Goal: Information Seeking & Learning: Check status

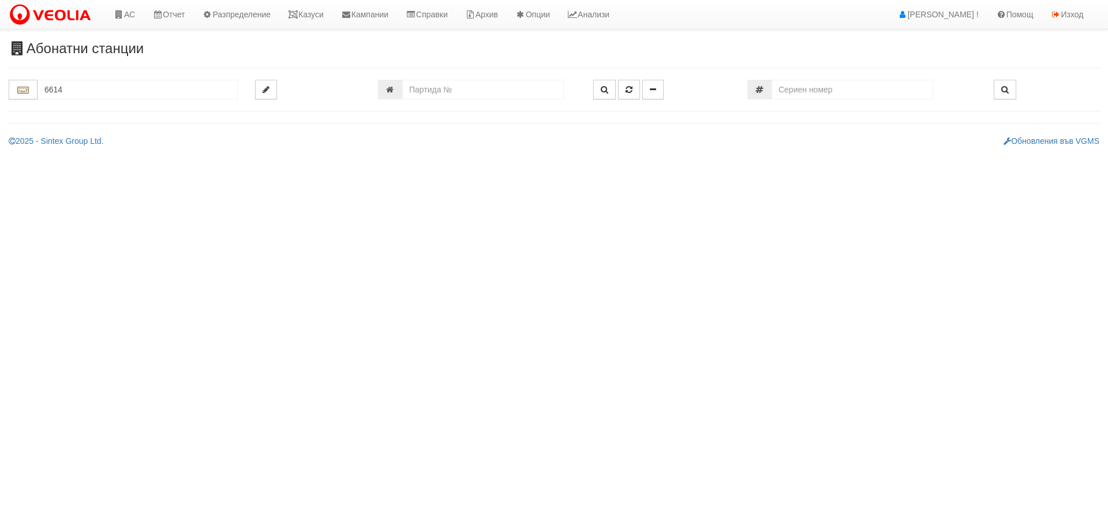
type input "6614"
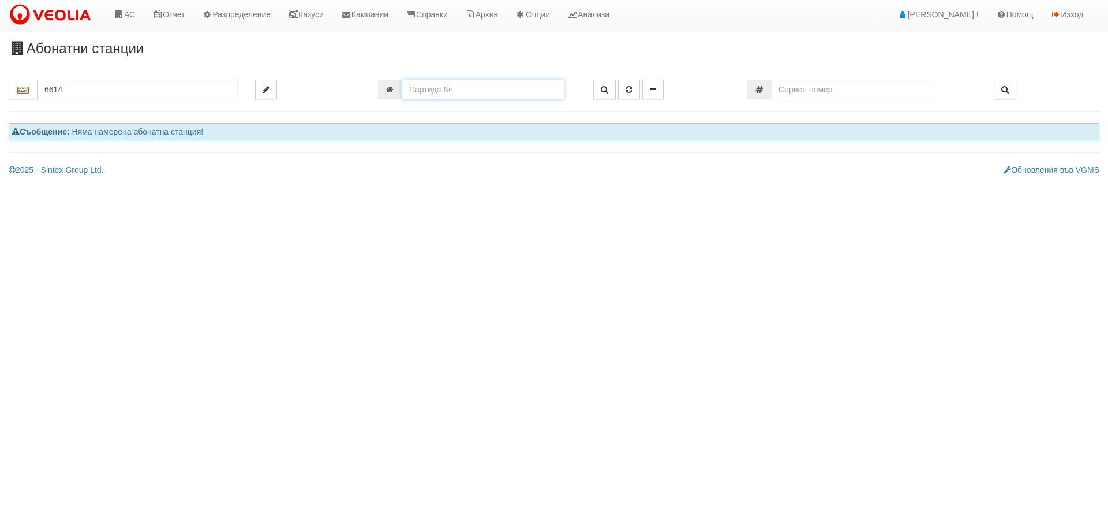
click at [462, 95] on input "number" at bounding box center [483, 90] width 162 height 20
type input "6614"
type input "134/6 - "[PERSON_NAME] [GEOGRAPHIC_DATA] " ЕАД"
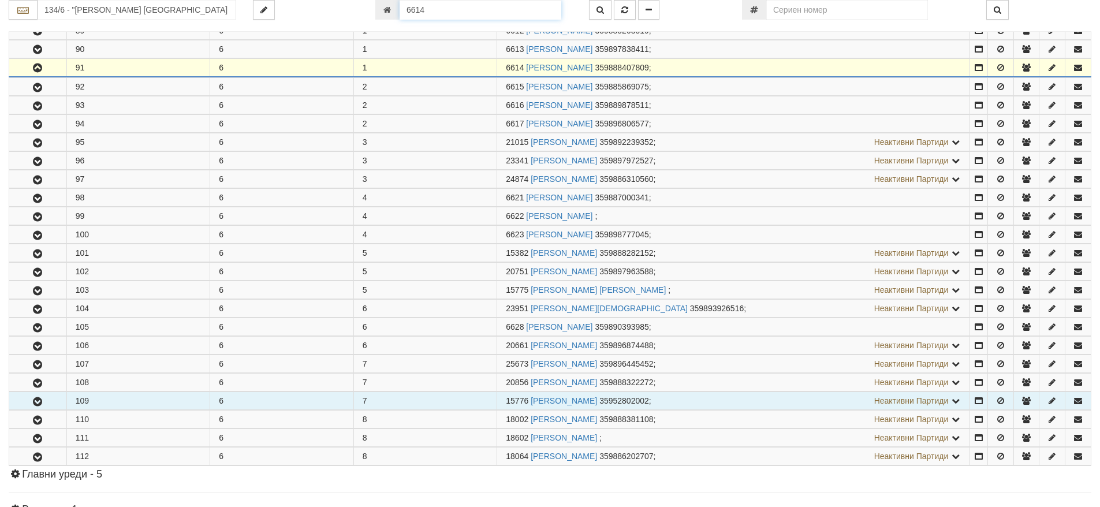
scroll to position [265, 0]
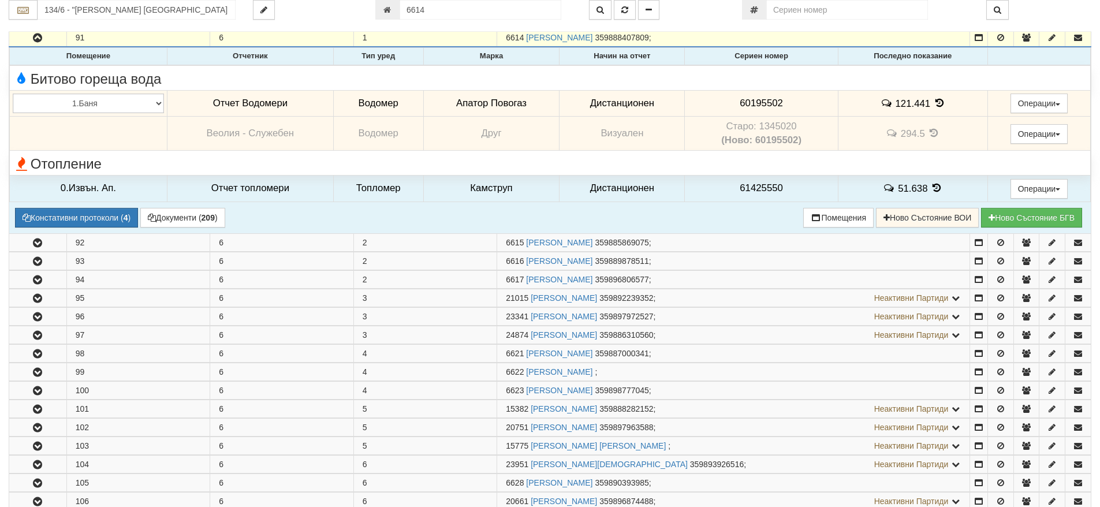
click at [935, 105] on icon at bounding box center [939, 103] width 13 height 10
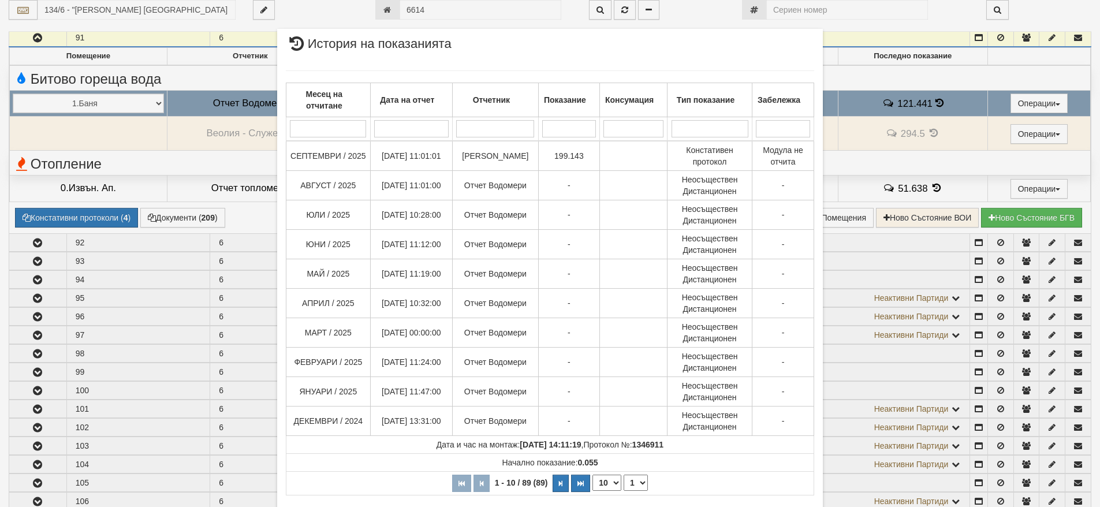
scroll to position [52, 0]
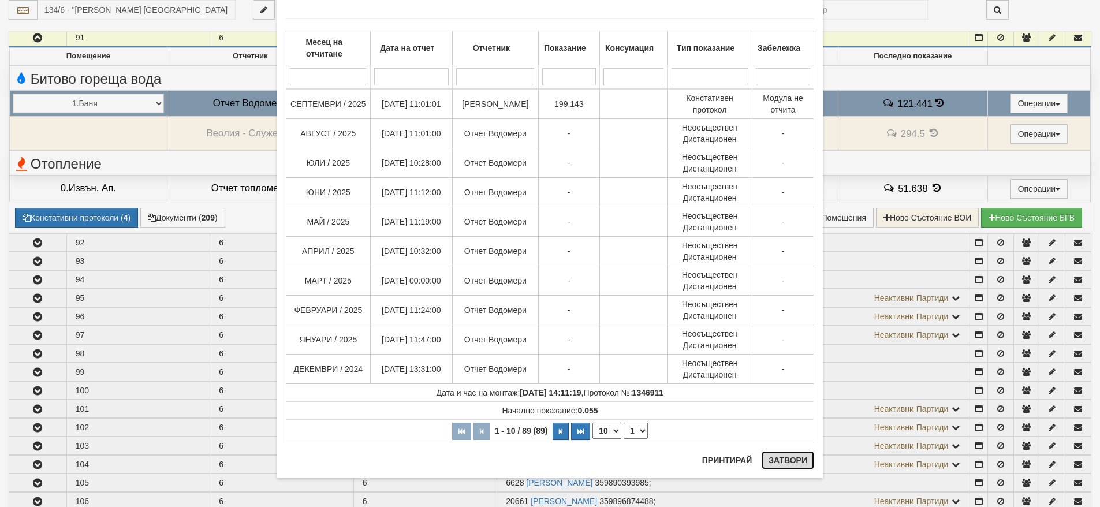
click at [789, 460] on button "Затвори" at bounding box center [787, 460] width 53 height 18
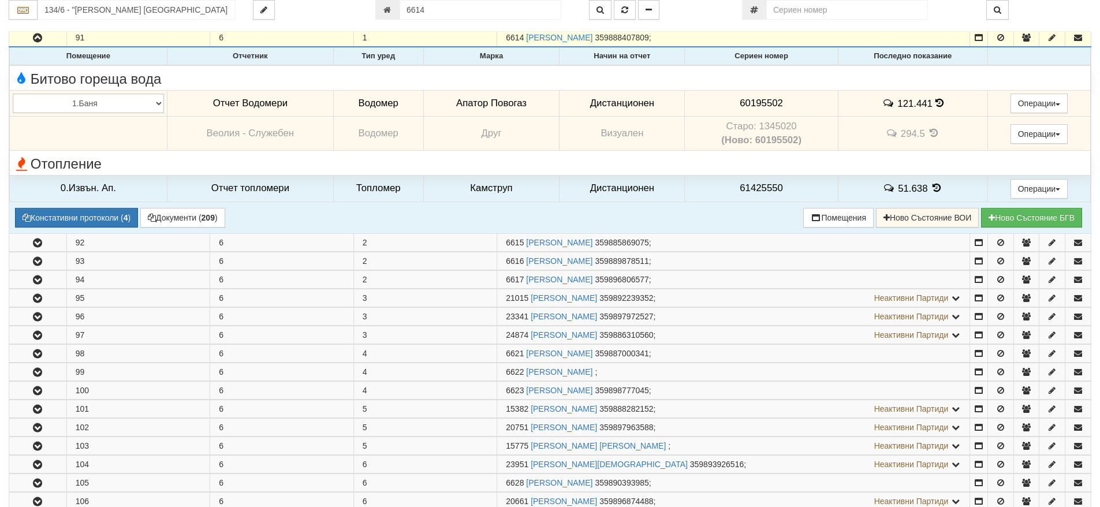
click at [940, 105] on td "121.441" at bounding box center [913, 103] width 150 height 27
click at [939, 105] on icon at bounding box center [939, 103] width 8 height 10
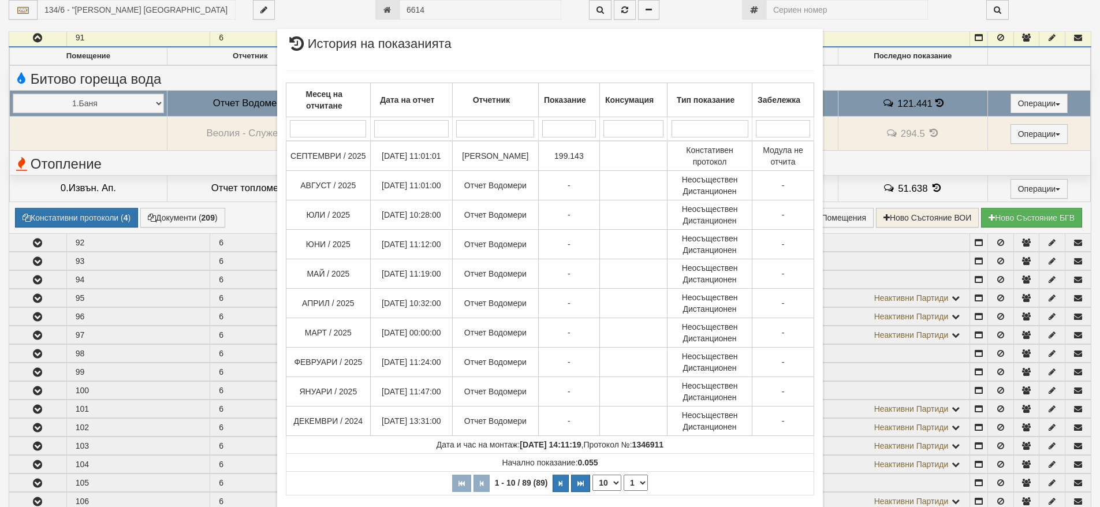
click at [610, 480] on select "10 20 30 40" at bounding box center [606, 483] width 29 height 16
select select "40"
click at [592, 491] on select "10 20 30 40" at bounding box center [606, 483] width 29 height 16
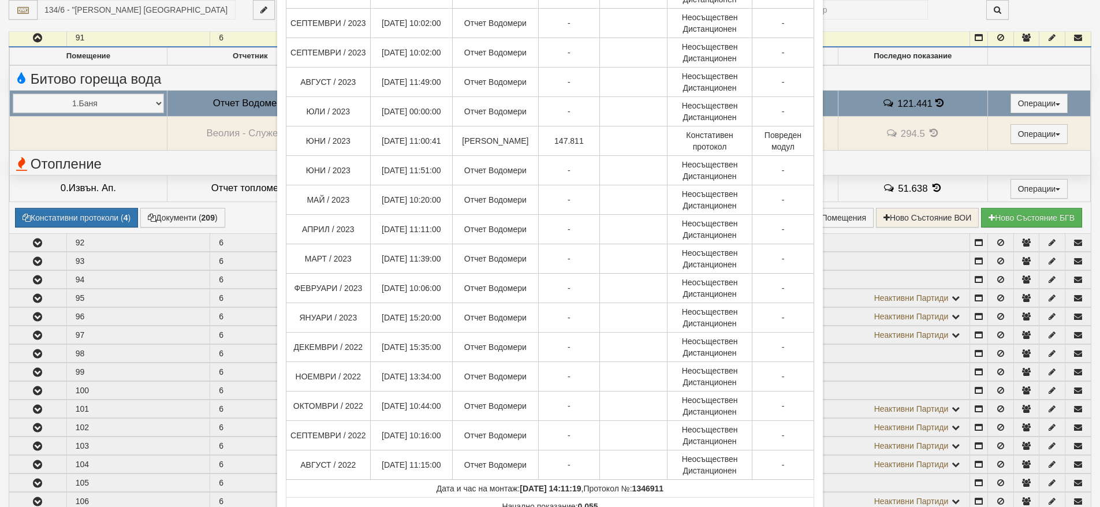
scroll to position [924, 0]
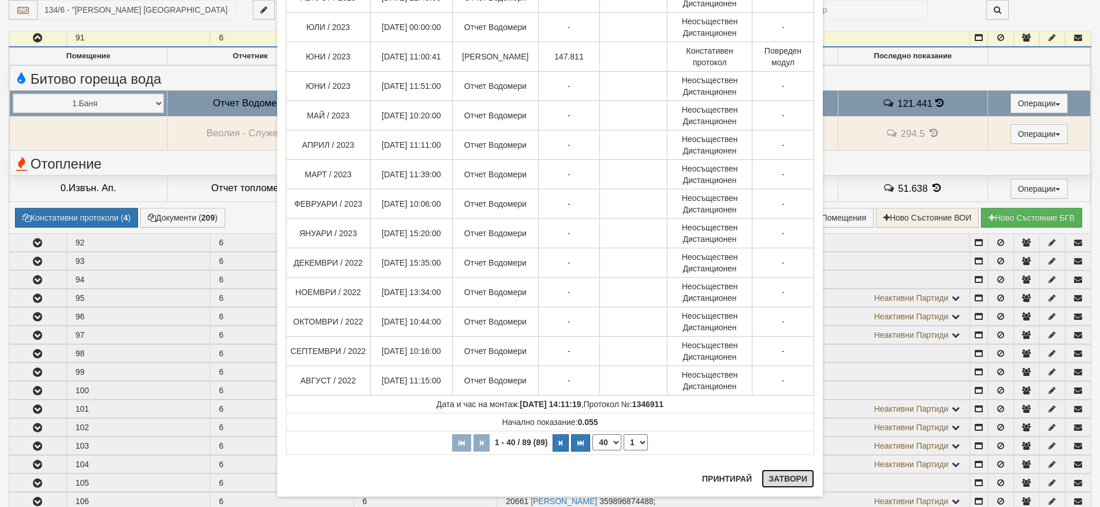
click at [774, 477] on button "Затвори" at bounding box center [787, 478] width 53 height 18
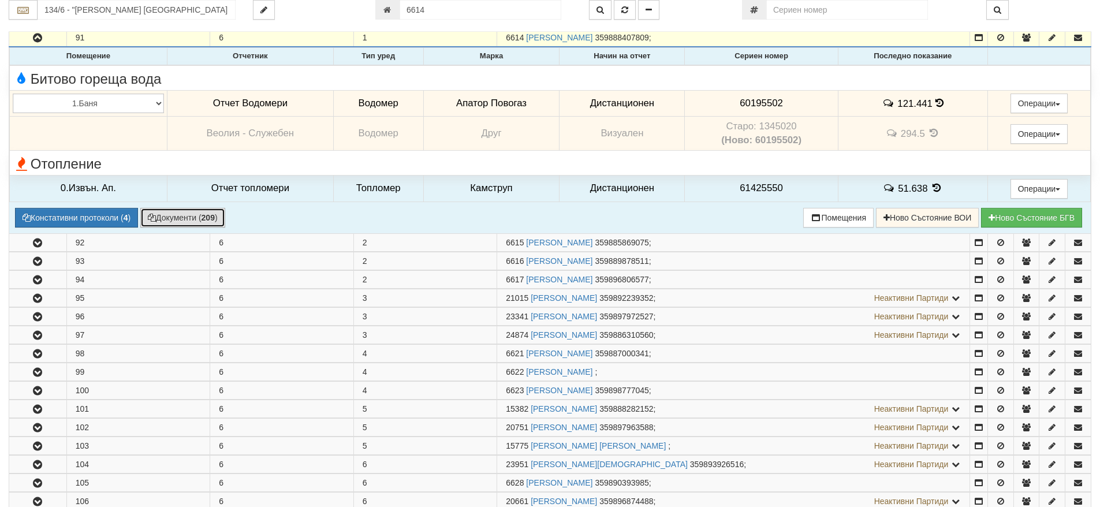
click at [221, 222] on button "Документи ( 209 )" at bounding box center [182, 218] width 85 height 20
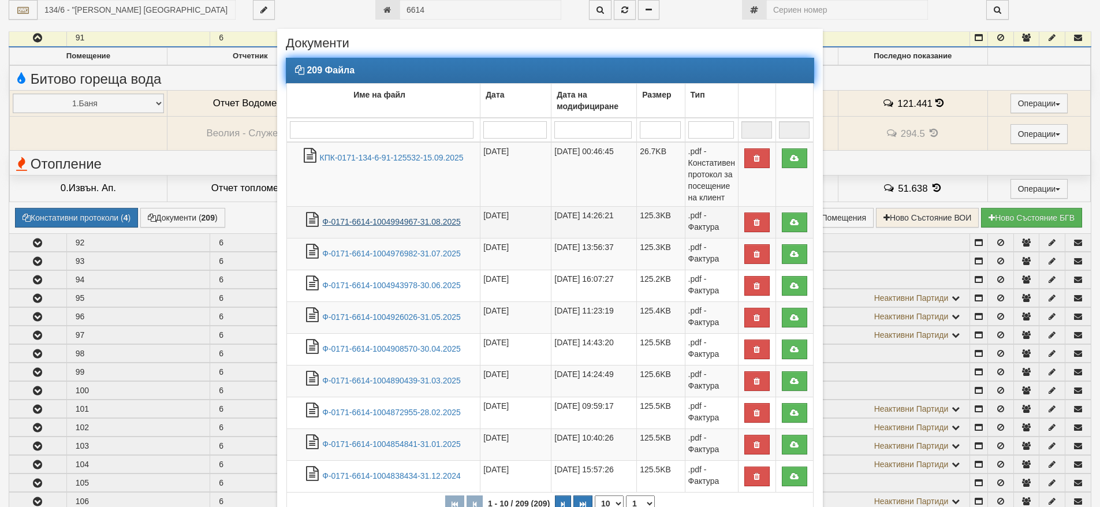
click at [416, 219] on link "Ф-0171-6614-1004994967-31.08.2025" at bounding box center [391, 221] width 139 height 9
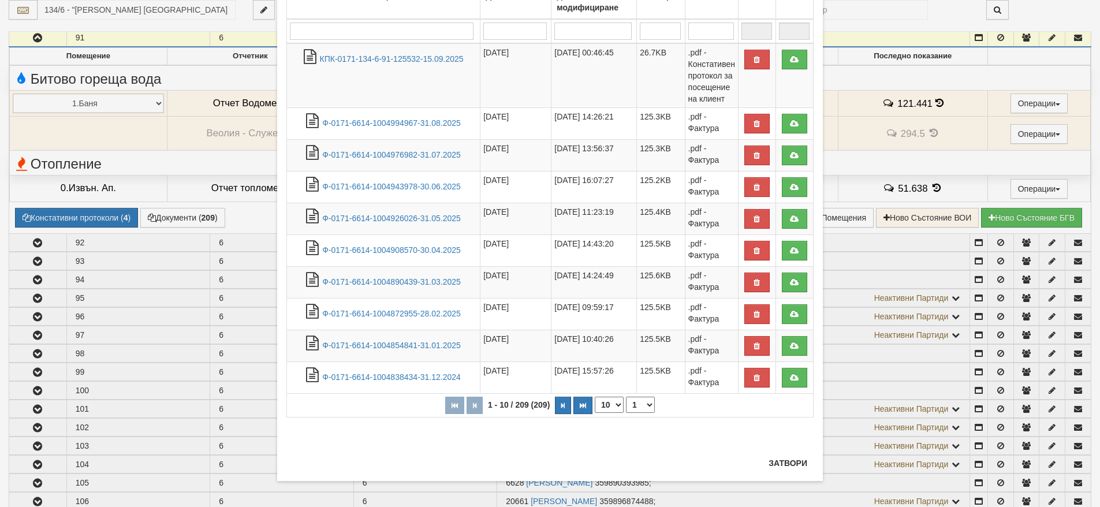
scroll to position [102, 0]
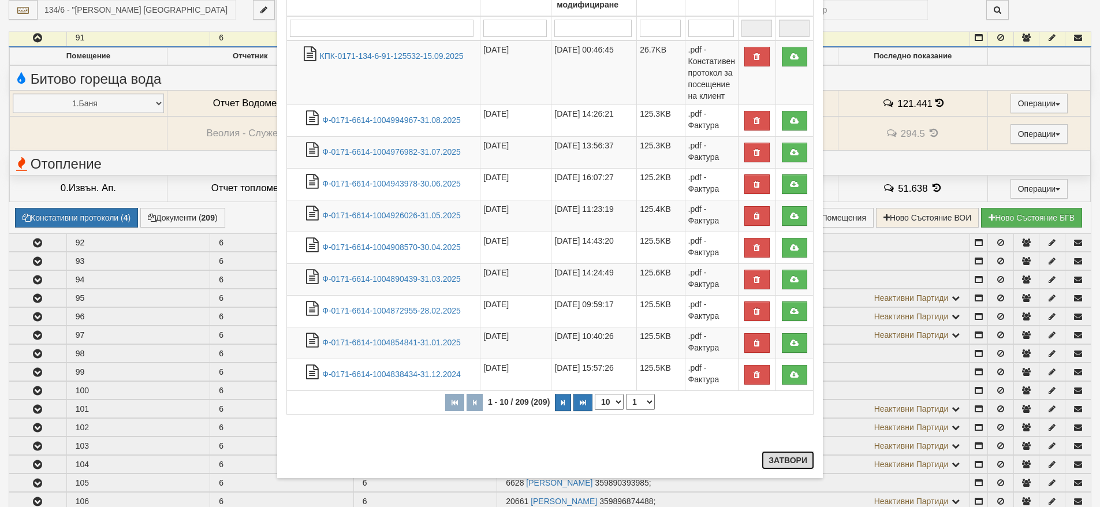
click at [778, 465] on button "Затвори" at bounding box center [787, 460] width 53 height 18
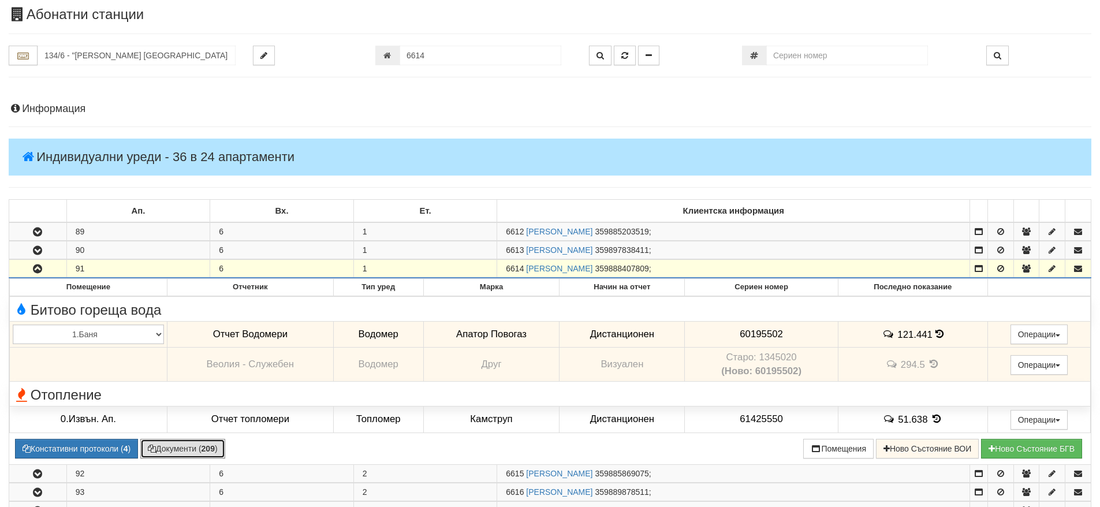
scroll to position [0, 0]
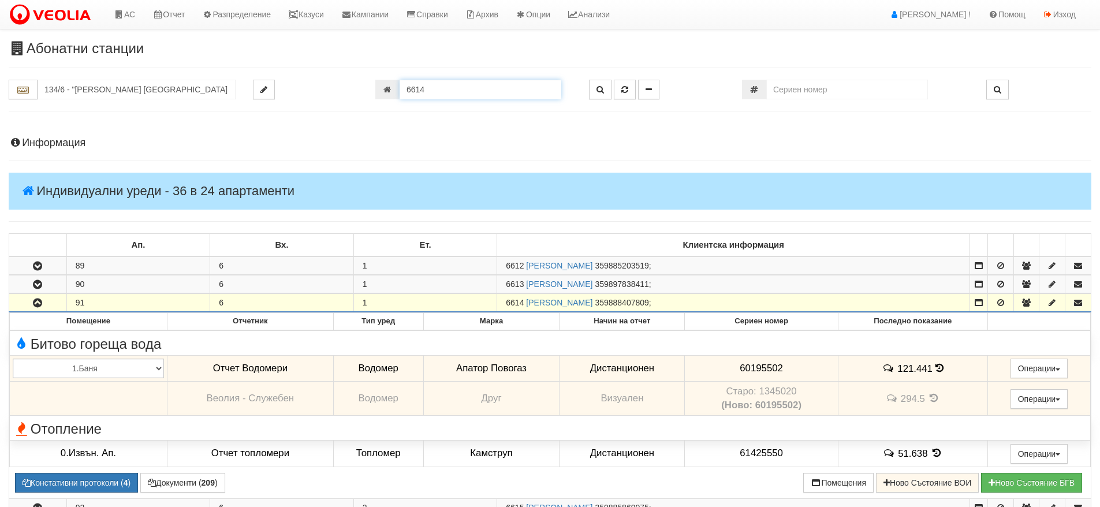
click at [473, 87] on input "6614" at bounding box center [481, 90] width 162 height 20
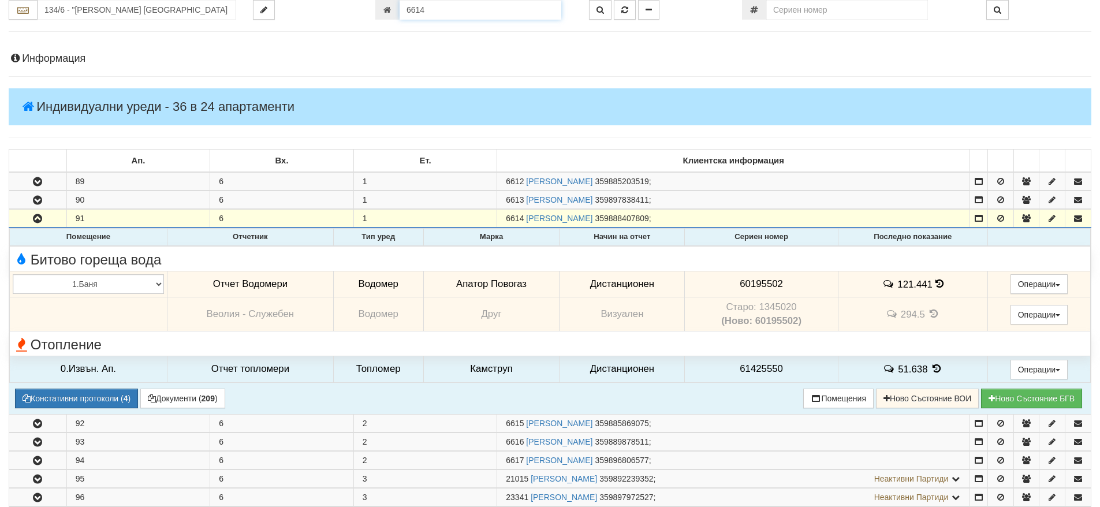
scroll to position [173, 0]
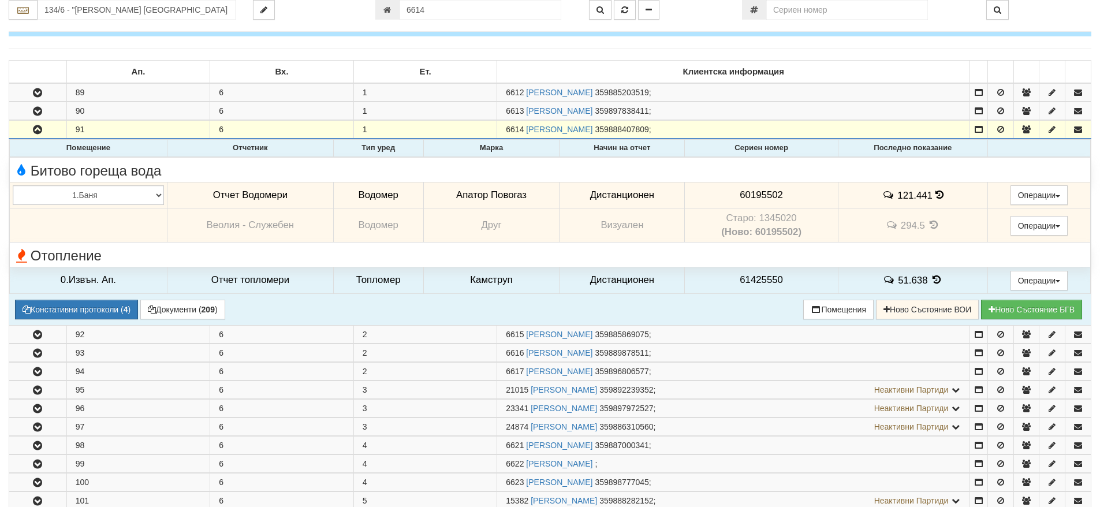
click at [935, 198] on icon at bounding box center [939, 195] width 8 height 10
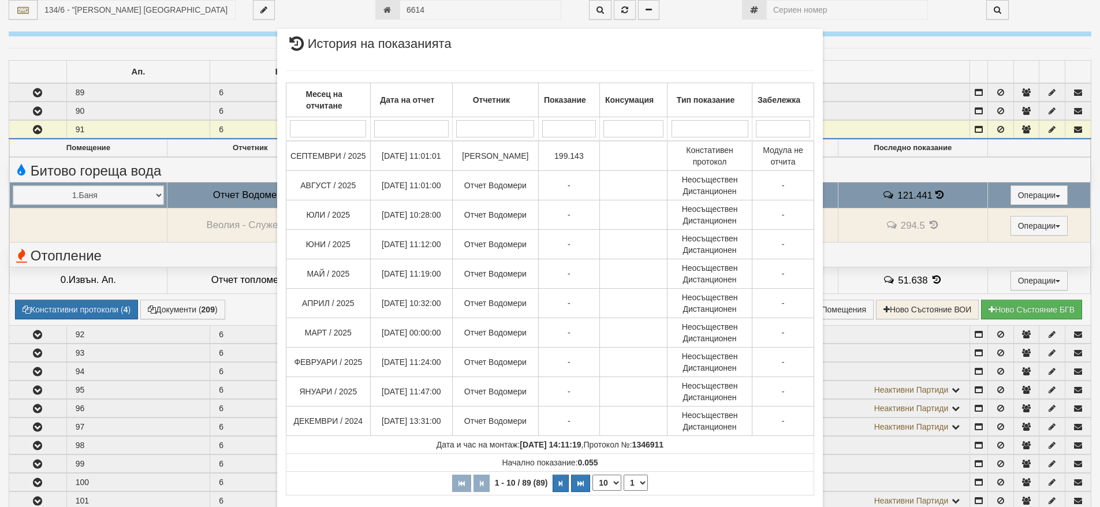
scroll to position [52, 0]
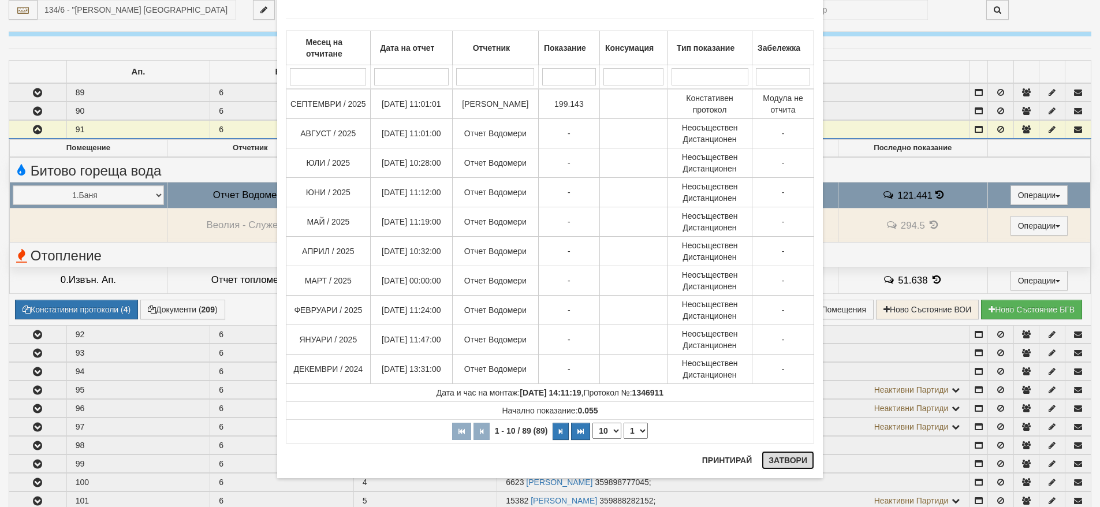
click at [787, 460] on button "Затвори" at bounding box center [787, 460] width 53 height 18
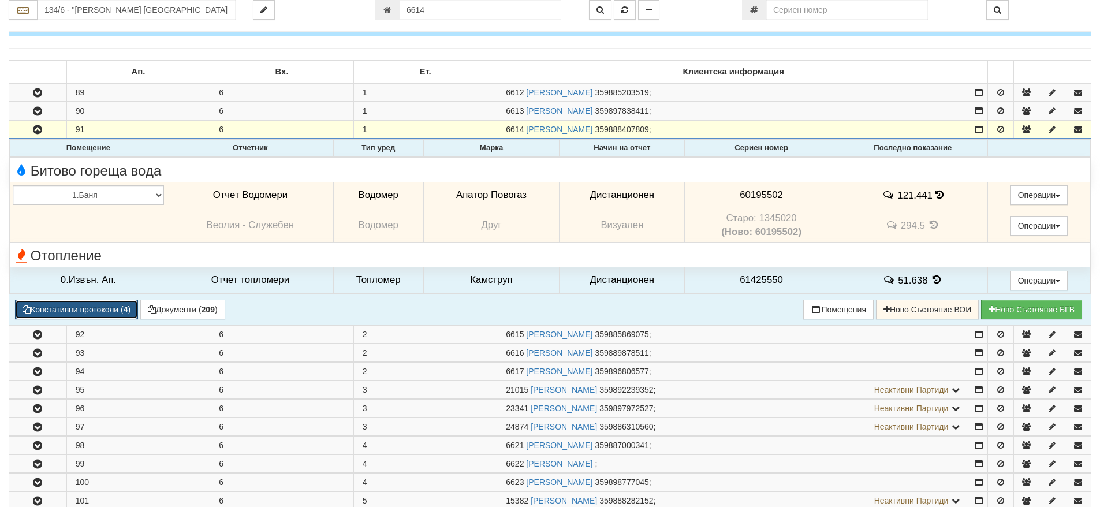
click at [76, 311] on button "Констативни протоколи ( 4 )" at bounding box center [76, 310] width 123 height 20
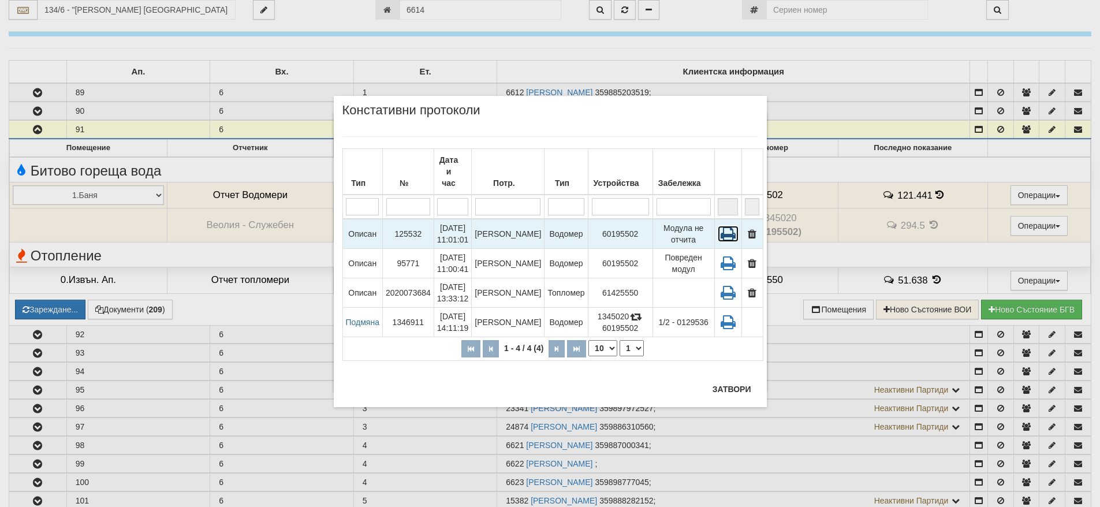
click at [724, 226] on icon at bounding box center [728, 234] width 21 height 16
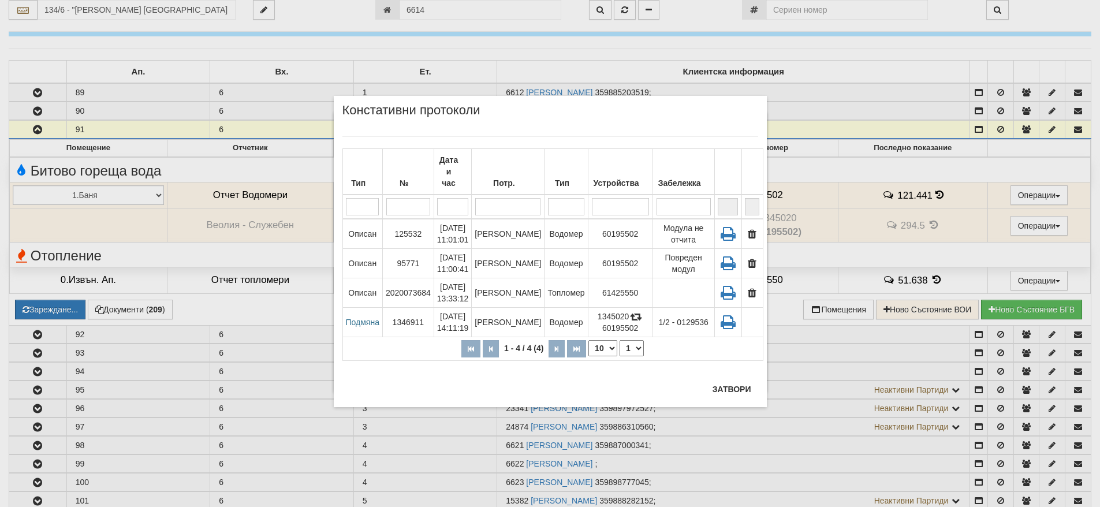
click at [905, 441] on div "× Констативни протоколи Тип № Дата и час Потр. Тип Устройства Забележка 1 - 4 /…" at bounding box center [550, 253] width 1100 height 507
click at [743, 395] on button "Затвори" at bounding box center [731, 389] width 53 height 18
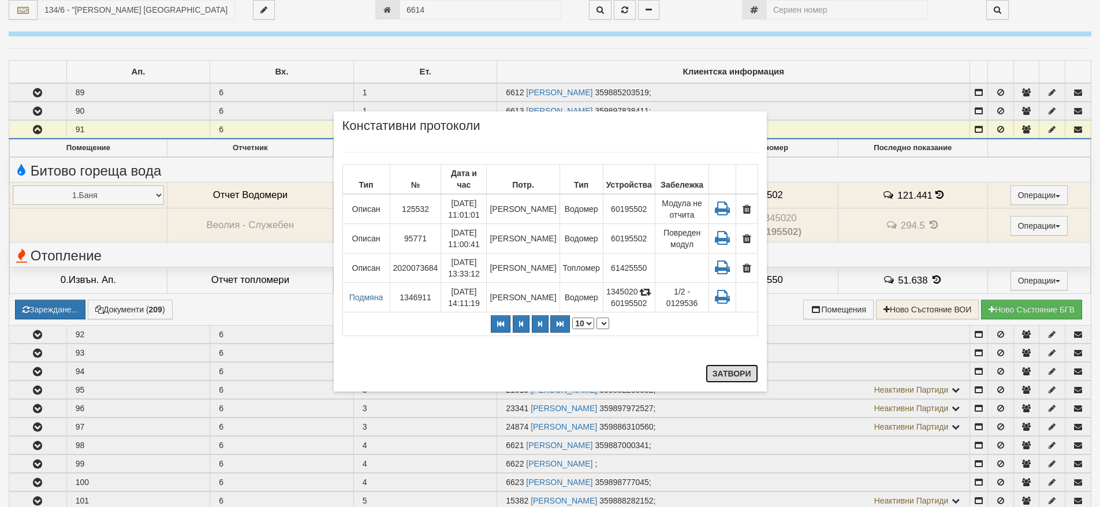
click at [722, 375] on button "Затвори" at bounding box center [731, 373] width 53 height 18
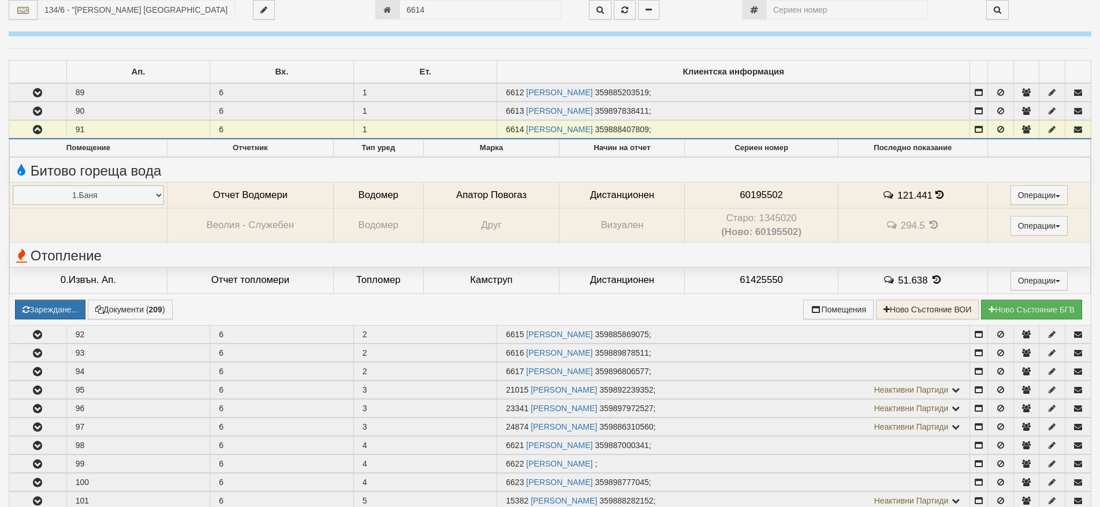
click at [722, 375] on td "6617 [PERSON_NAME] 359896806577 ;" at bounding box center [733, 371] width 473 height 18
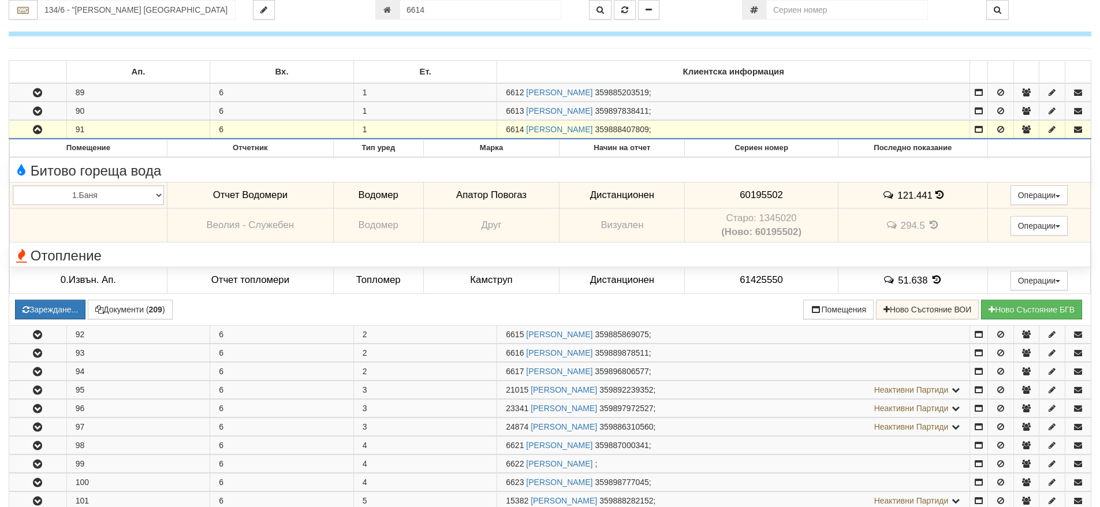
click at [722, 375] on td "6617 [PERSON_NAME] 359896806577 ;" at bounding box center [733, 371] width 473 height 18
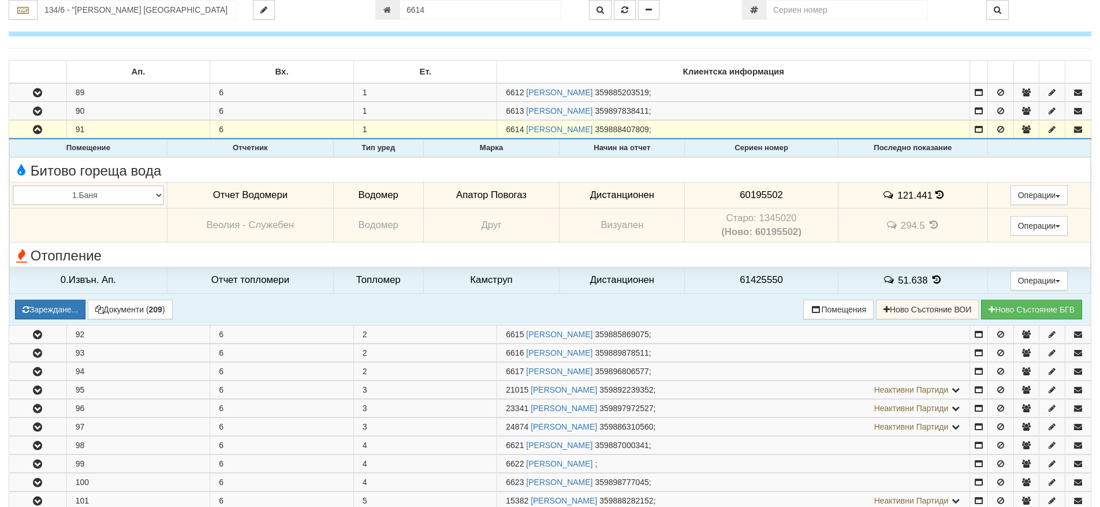
click at [741, 249] on div "Отопление" at bounding box center [550, 254] width 1092 height 18
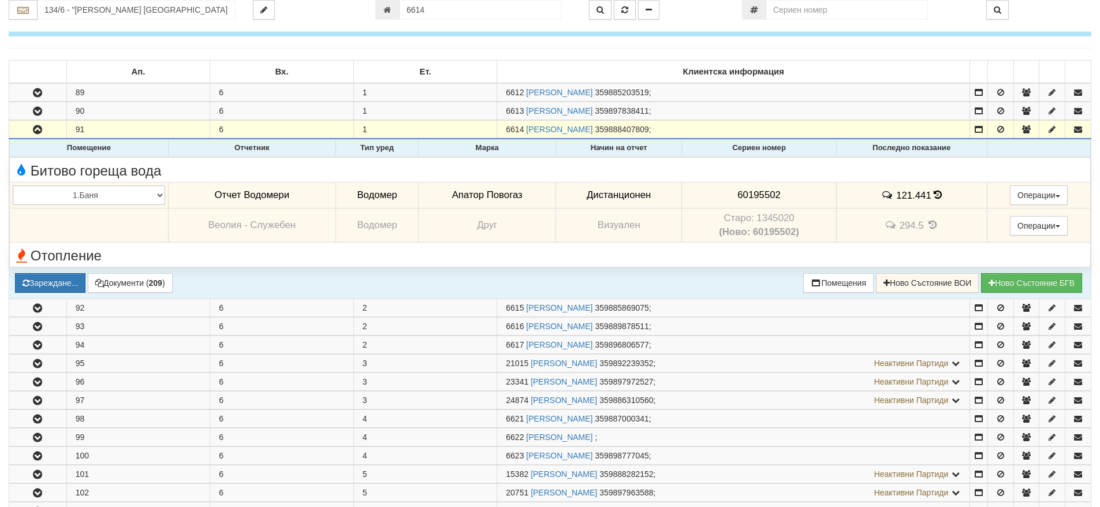
click at [728, 258] on div "Отопление" at bounding box center [368, 254] width 728 height 18
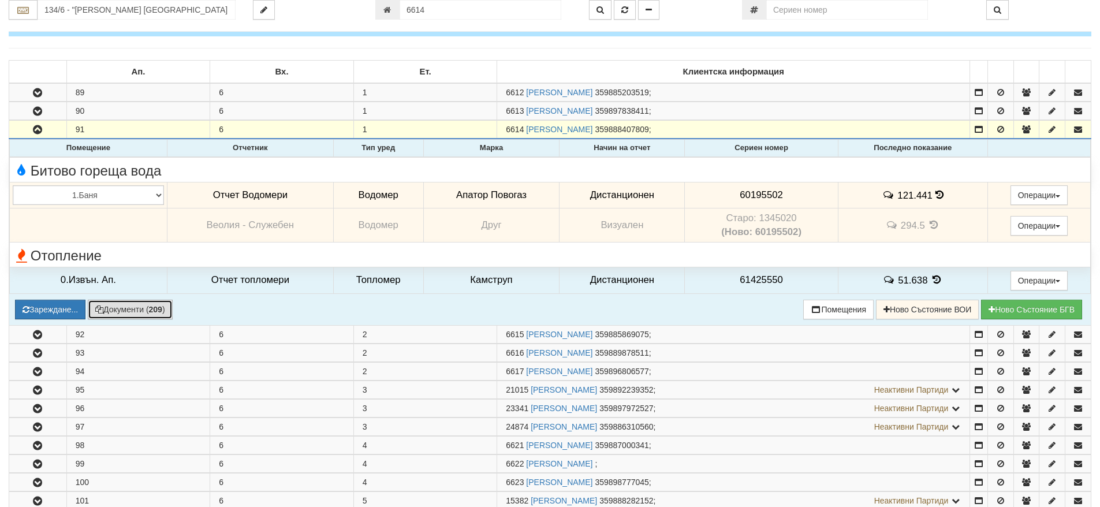
click at [130, 309] on button "Документи ( 209 )" at bounding box center [130, 310] width 85 height 20
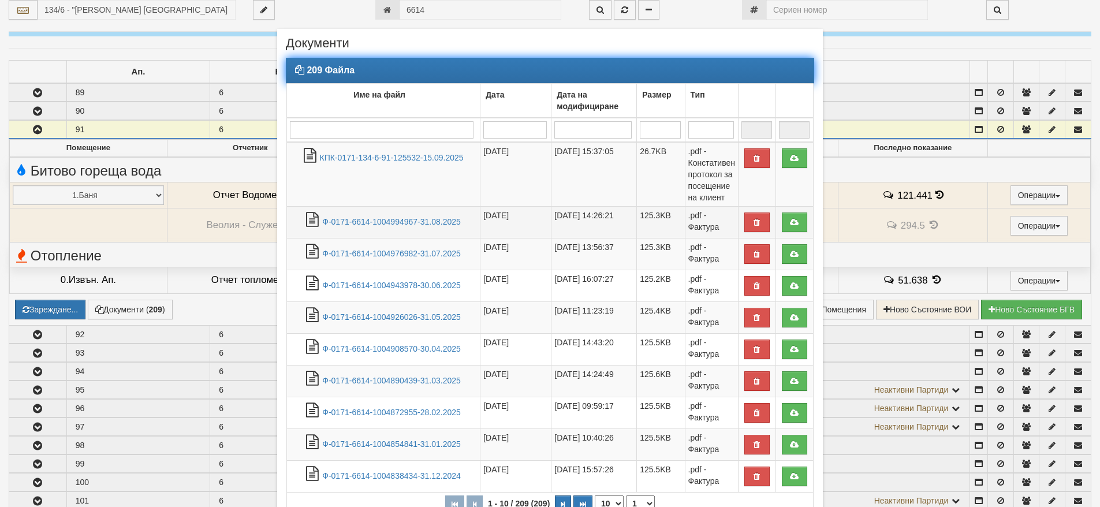
click at [347, 227] on td "Ф-0171-6614-1004994967-31.08.2025" at bounding box center [383, 222] width 193 height 32
click at [347, 224] on link "Ф-0171-6614-1004994967-31.08.2025" at bounding box center [391, 221] width 139 height 9
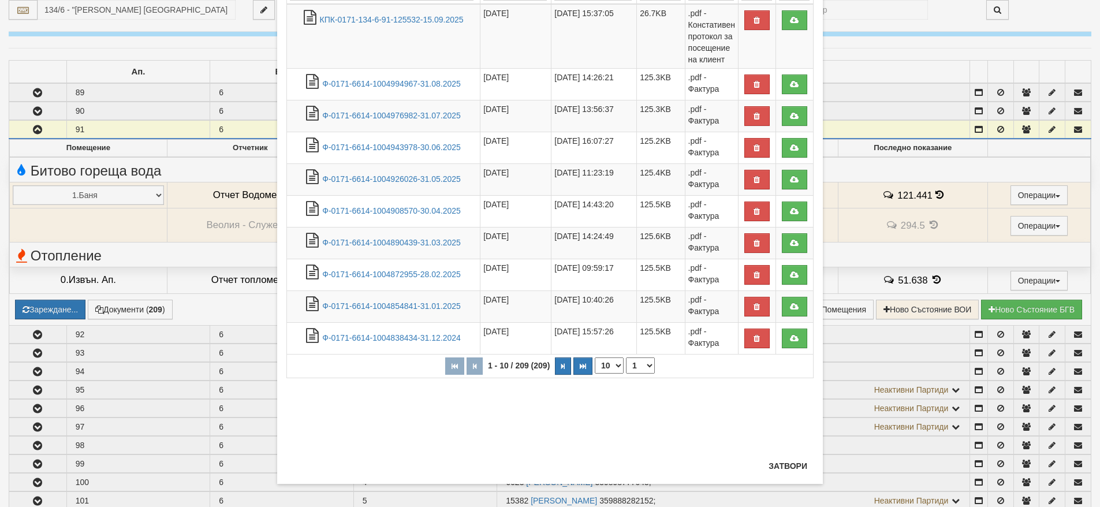
scroll to position [144, 0]
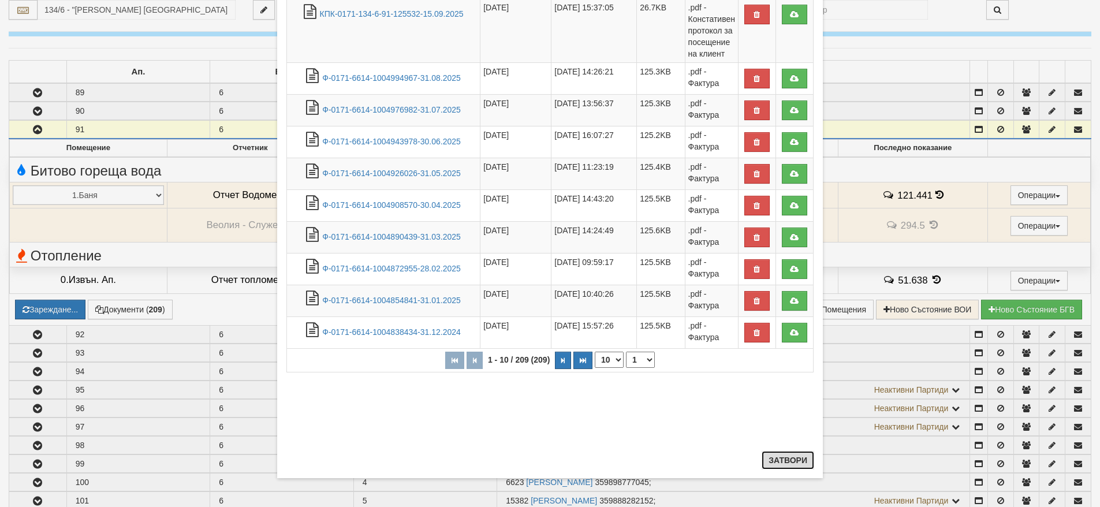
click at [779, 460] on button "Затвори" at bounding box center [787, 460] width 53 height 18
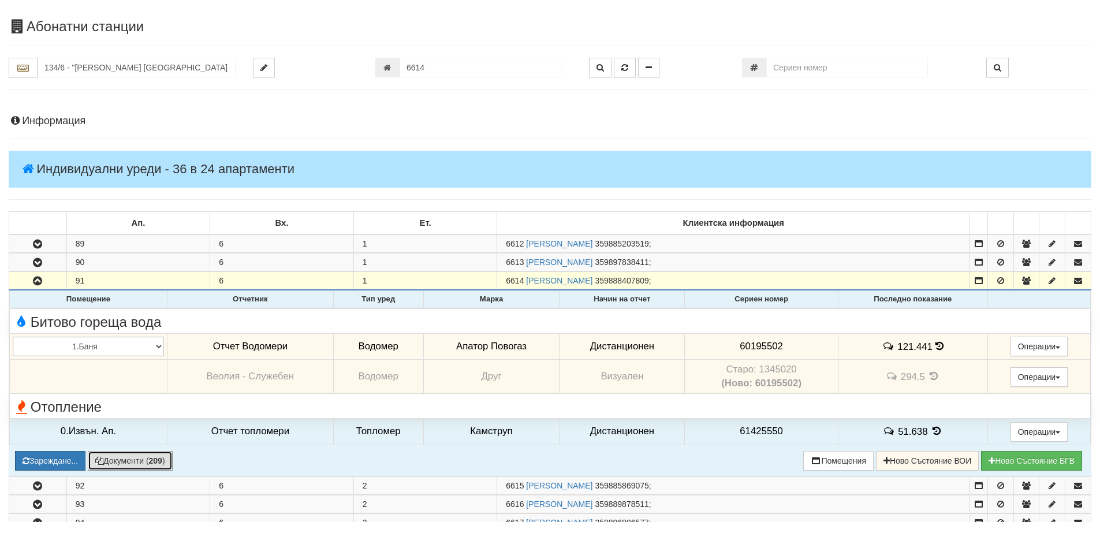
scroll to position [0, 0]
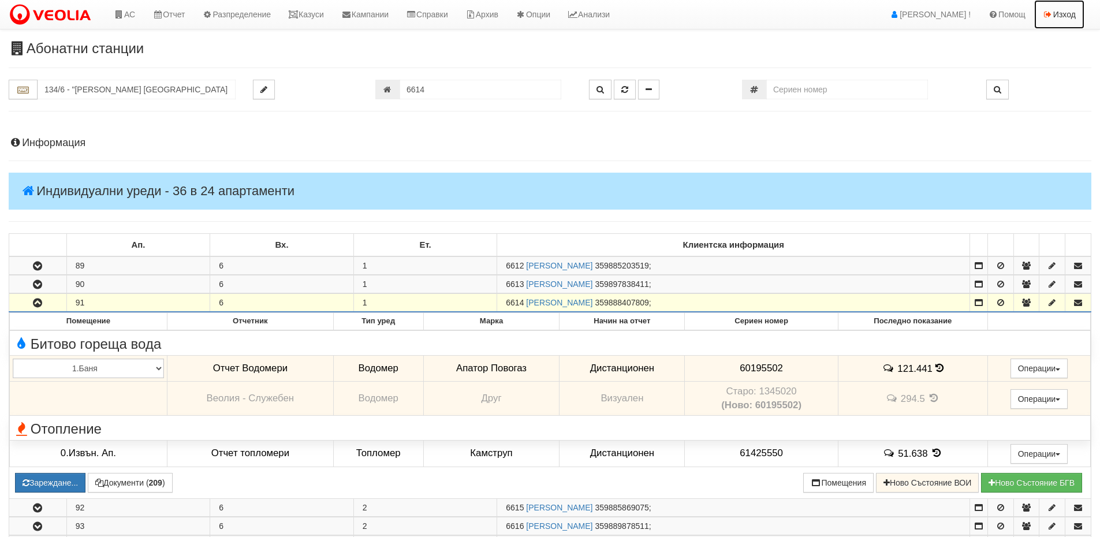
click at [1057, 22] on link "Изход" at bounding box center [1059, 14] width 50 height 29
